Goal: Transaction & Acquisition: Purchase product/service

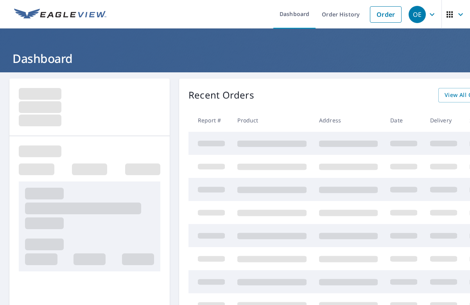
click at [318, 57] on h1 "Dashboard" at bounding box center [234, 58] width 451 height 16
click at [303, 53] on h1 "Dashboard" at bounding box center [234, 58] width 451 height 16
click at [297, 44] on header "Dashboard" at bounding box center [235, 51] width 470 height 44
click at [324, 43] on header "Dashboard" at bounding box center [235, 51] width 470 height 44
click at [298, 15] on link "Dashboard" at bounding box center [294, 14] width 42 height 29
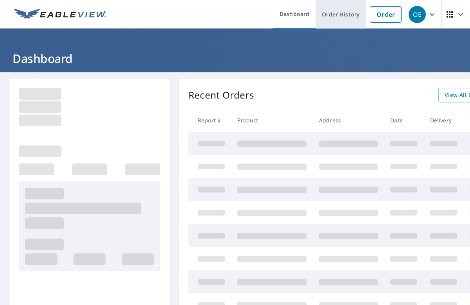
click at [332, 13] on link "Order History" at bounding box center [341, 14] width 50 height 29
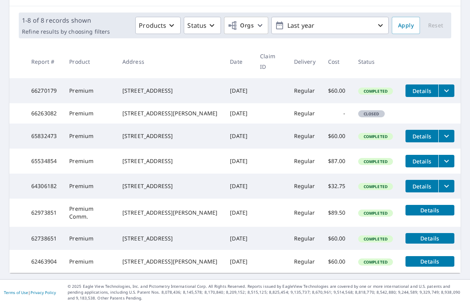
scroll to position [115, 0]
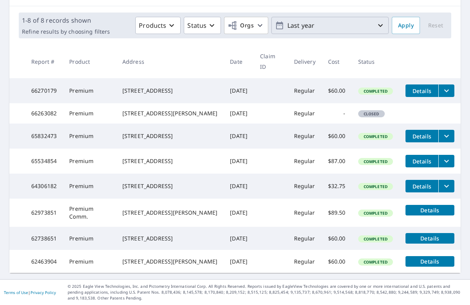
click at [290, 19] on p "Last year" at bounding box center [330, 26] width 92 height 14
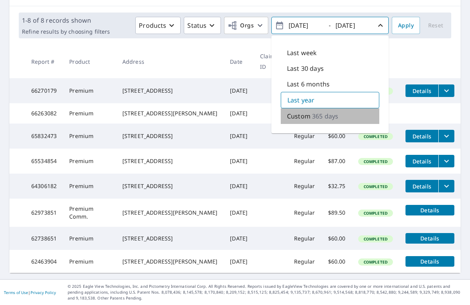
click at [305, 111] on p "Custom" at bounding box center [298, 115] width 23 height 9
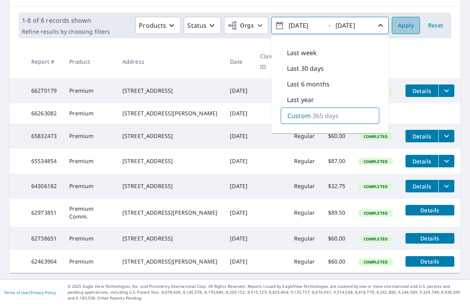
click at [408, 21] on span "Apply" at bounding box center [406, 26] width 16 height 10
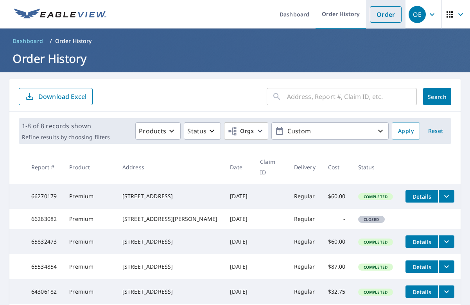
click at [378, 12] on link "Order" at bounding box center [386, 14] width 32 height 16
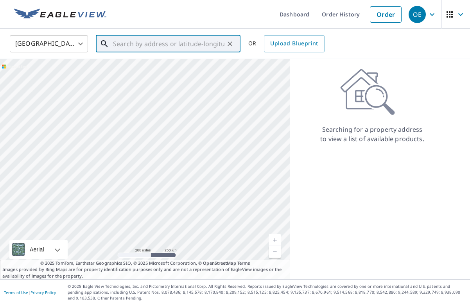
paste input "1"
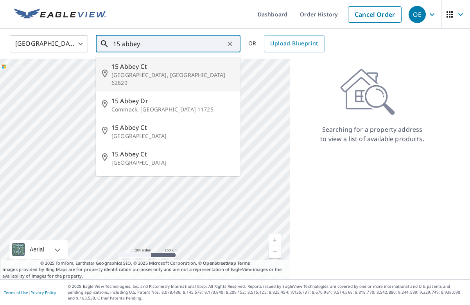
click at [147, 45] on input "15 abbey" at bounding box center [168, 44] width 111 height 22
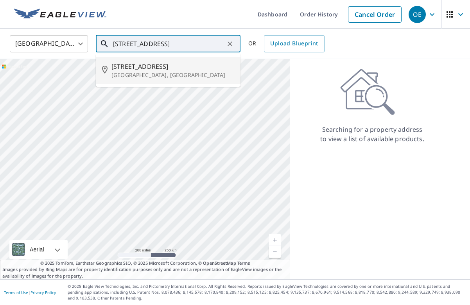
click at [146, 74] on p "[GEOGRAPHIC_DATA], [GEOGRAPHIC_DATA]" at bounding box center [172, 75] width 123 height 8
type input "[STREET_ADDRESS]"
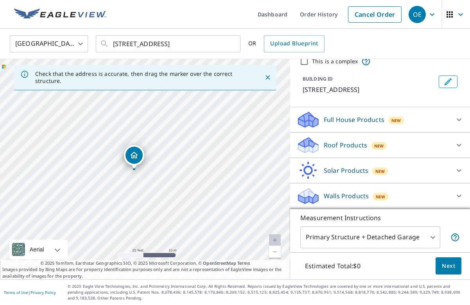
click at [421, 123] on div "Full House Products New" at bounding box center [372, 120] width 153 height 18
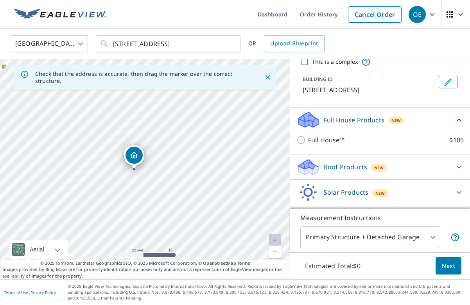
click at [421, 123] on div "Full House Products New" at bounding box center [375, 120] width 158 height 18
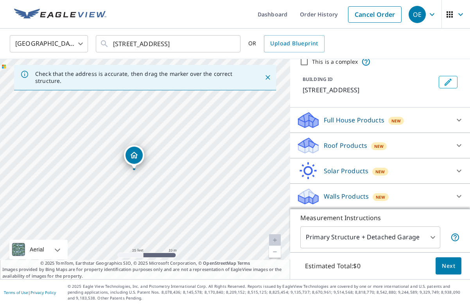
click at [407, 150] on div "Roof Products New" at bounding box center [372, 146] width 153 height 18
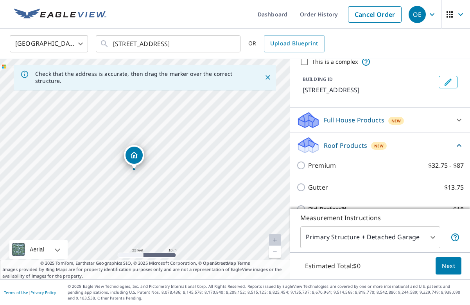
click at [407, 150] on div "Roof Products New" at bounding box center [375, 145] width 158 height 18
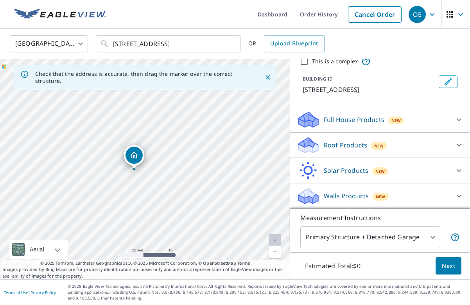
click at [401, 169] on div "Solar Products New" at bounding box center [372, 171] width 153 height 18
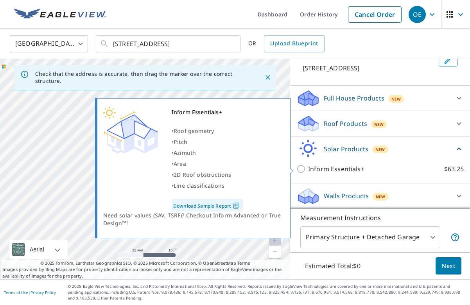
scroll to position [54, 0]
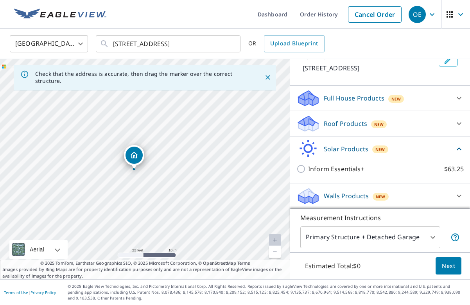
click at [394, 148] on div "Solar Products New" at bounding box center [375, 149] width 158 height 18
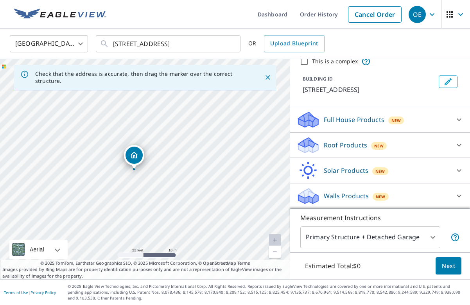
scroll to position [33, 0]
click at [393, 192] on div "Walls Products New" at bounding box center [372, 196] width 153 height 18
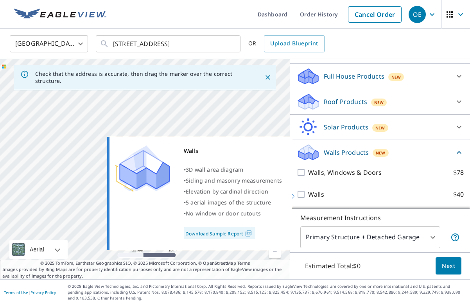
scroll to position [76, 0]
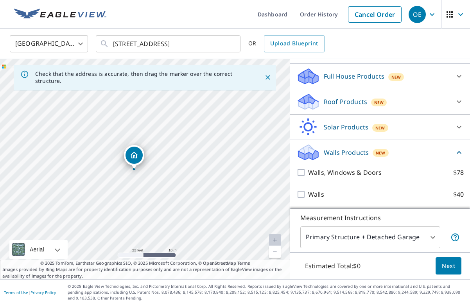
click at [398, 149] on div "Walls Products New" at bounding box center [375, 152] width 158 height 18
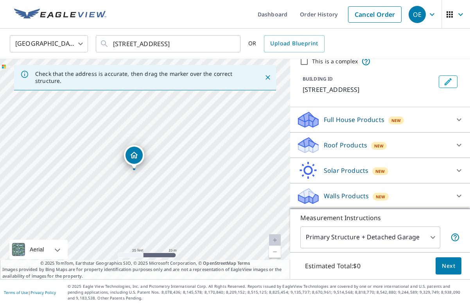
click at [397, 144] on div "Roof Products New" at bounding box center [372, 145] width 153 height 18
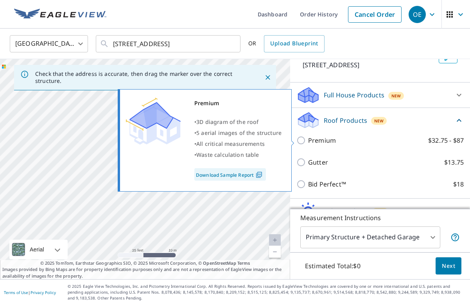
scroll to position [63, 0]
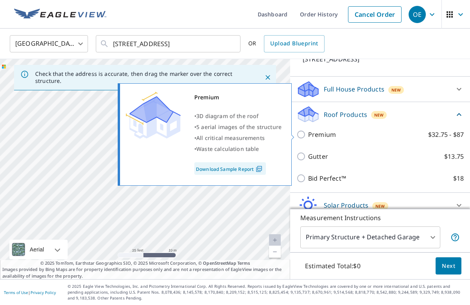
click at [302, 134] on input "Premium $32.75 - $87" at bounding box center [302, 134] width 12 height 9
checkbox input "true"
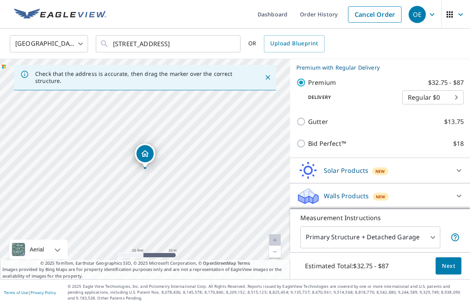
scroll to position [0, 0]
click at [455, 266] on span "Next" at bounding box center [448, 266] width 13 height 10
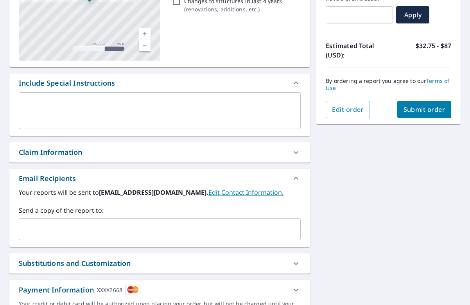
scroll to position [158, 0]
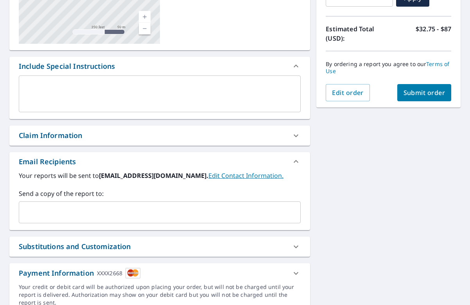
click at [418, 95] on span "Submit order" at bounding box center [425, 92] width 42 height 9
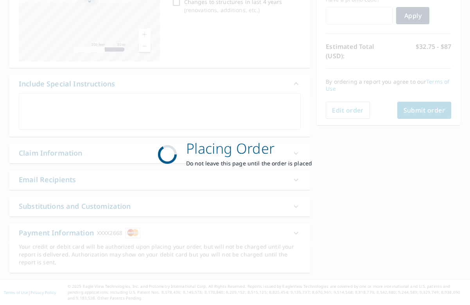
scroll to position [141, 0]
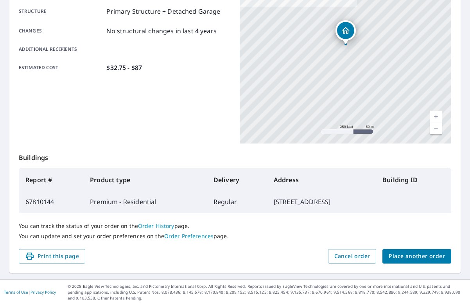
scroll to position [161, 0]
click at [409, 256] on span "Place another order" at bounding box center [417, 257] width 56 height 10
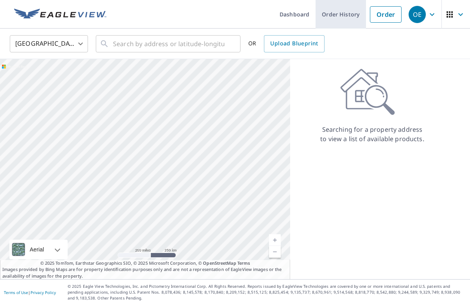
click at [343, 11] on link "Order History" at bounding box center [341, 14] width 50 height 29
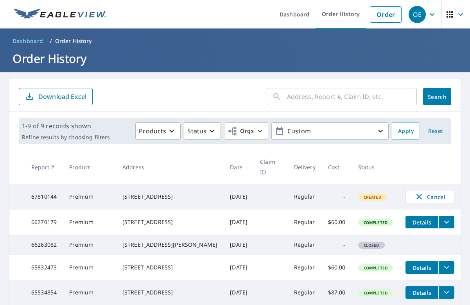
click at [456, 15] on icon "button" at bounding box center [460, 14] width 9 height 9
